Goal: Transaction & Acquisition: Purchase product/service

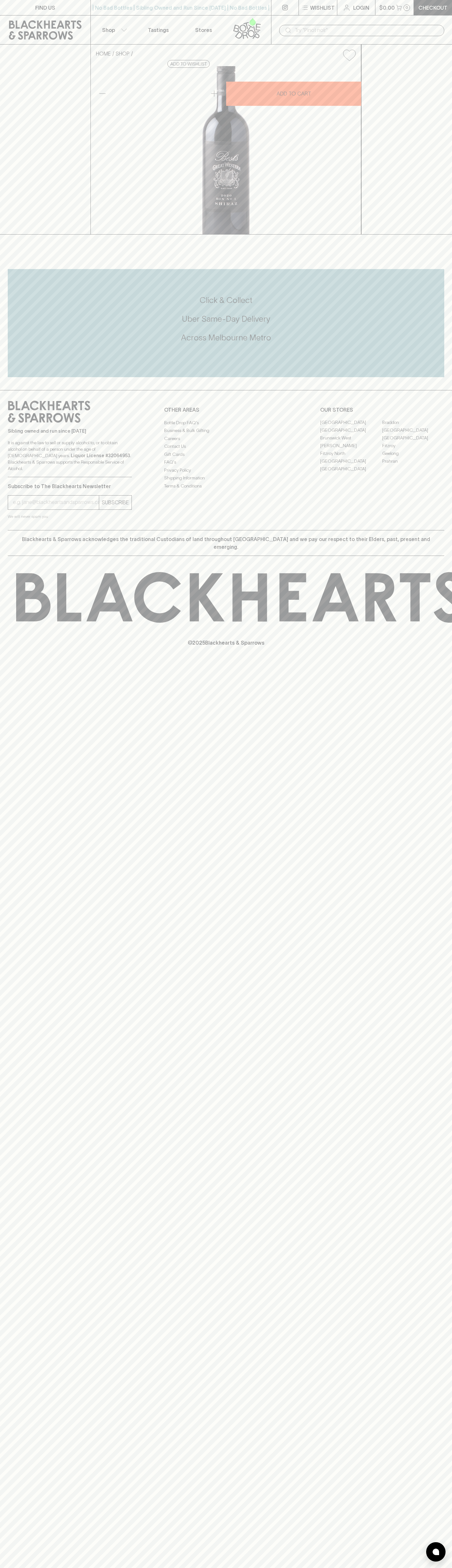
click at [434, 8] on p "Checkout" at bounding box center [432, 8] width 29 height 8
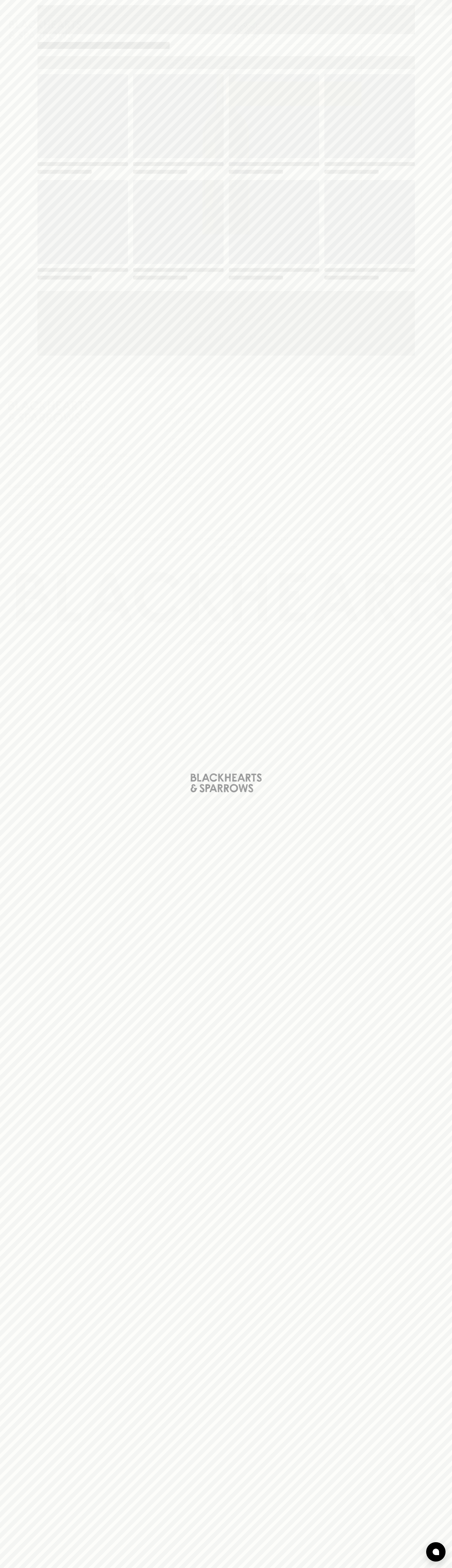
click at [449, 1181] on div "Loading" at bounding box center [226, 784] width 452 height 1568
click at [378, 1568] on html "FIND US | No Bad Bottles | Sibling Owned and Run Since 2006 | No Bad Bottles | …" at bounding box center [226, 784] width 452 height 1568
click at [31, 1150] on div "Loading" at bounding box center [226, 784] width 452 height 1568
